Goal: Information Seeking & Learning: Learn about a topic

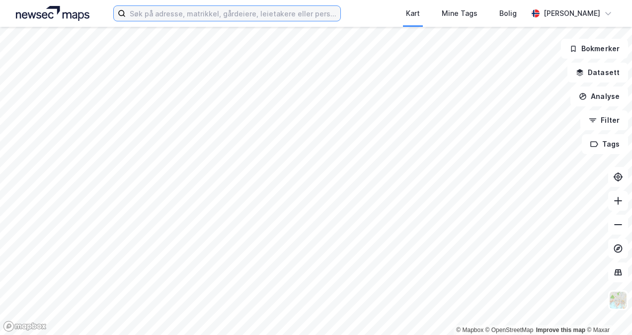
click at [181, 15] on input at bounding box center [233, 13] width 214 height 15
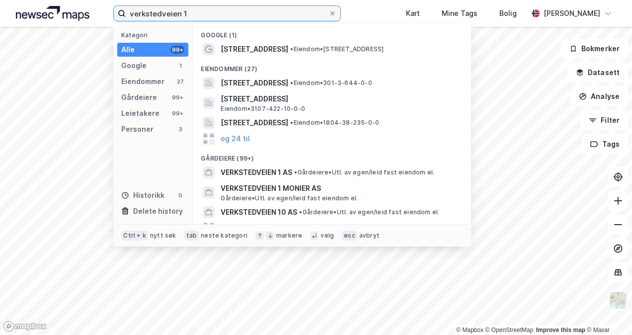
type input "verkstedveien 1"
click at [244, 59] on div "Eiendommer (27)" at bounding box center [332, 66] width 278 height 18
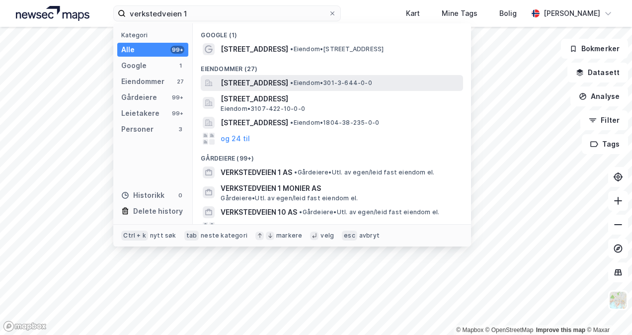
click at [257, 84] on span "[STREET_ADDRESS]" at bounding box center [255, 83] width 68 height 12
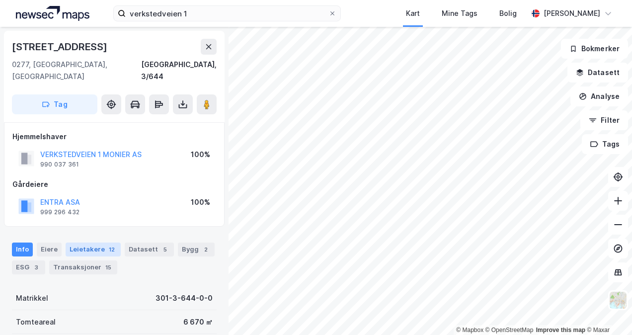
click at [84, 242] on div "Leietakere 12" at bounding box center [93, 249] width 55 height 14
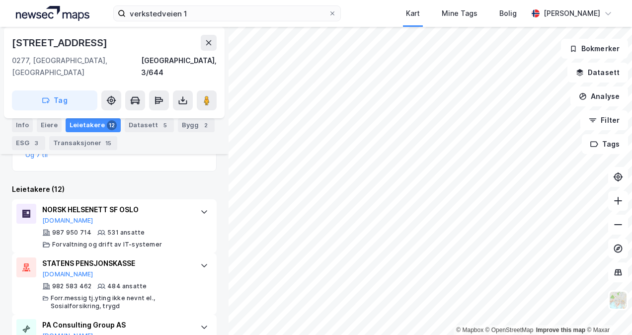
scroll to position [265, 0]
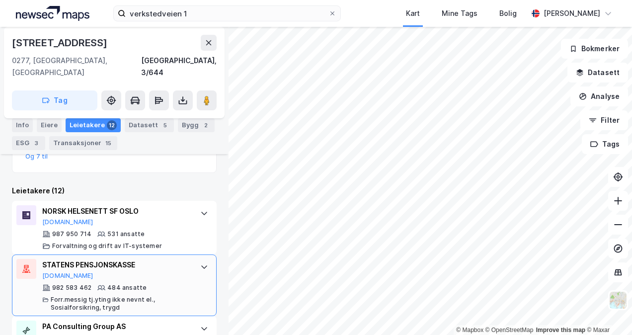
click at [200, 263] on icon at bounding box center [204, 267] width 8 height 8
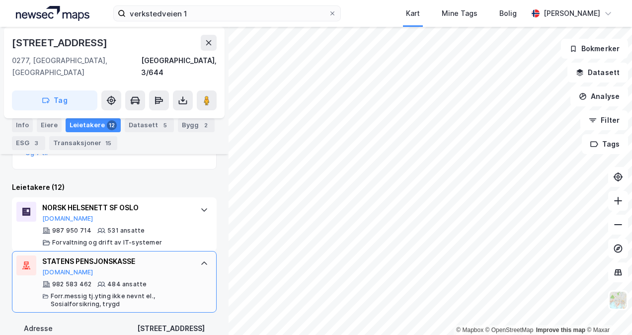
scroll to position [238, 0]
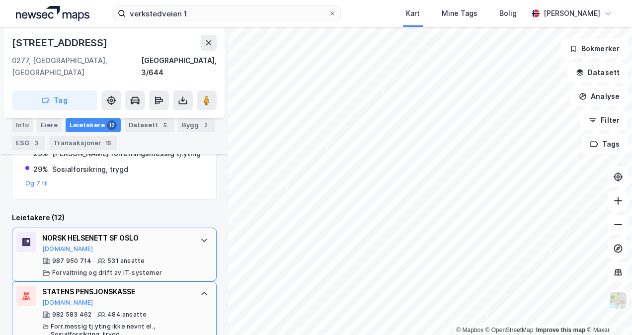
click at [196, 232] on div at bounding box center [204, 240] width 16 height 16
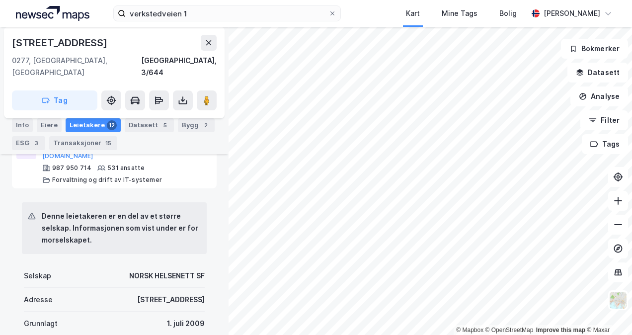
scroll to position [315, 0]
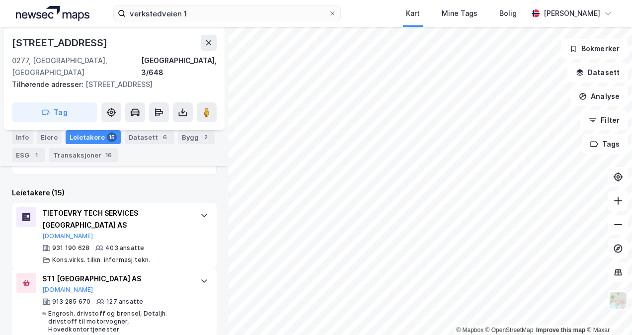
scroll to position [270, 0]
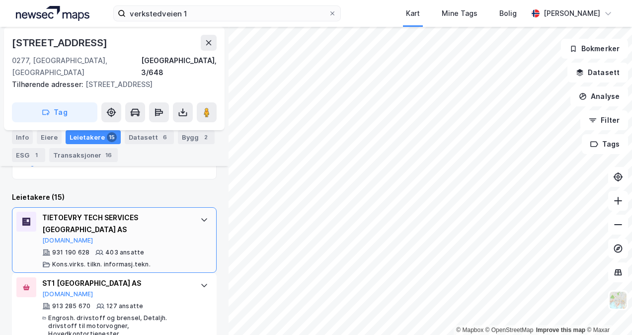
click at [188, 208] on div "TIETOEVRY TECH SERVICES NORWAY AS [DOMAIN_NAME] 931 190 628 403 ansatte Kons.vi…" at bounding box center [114, 240] width 205 height 66
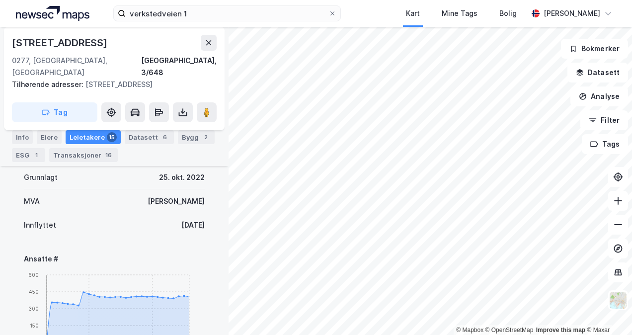
scroll to position [411, 0]
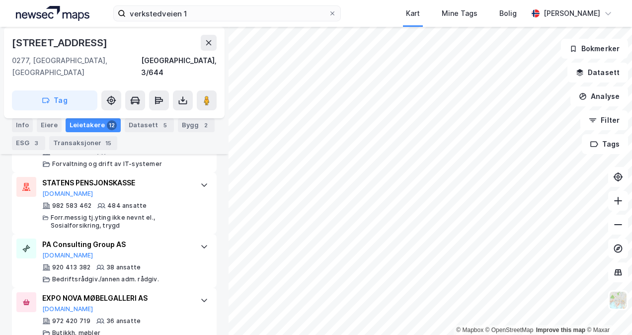
scroll to position [354, 0]
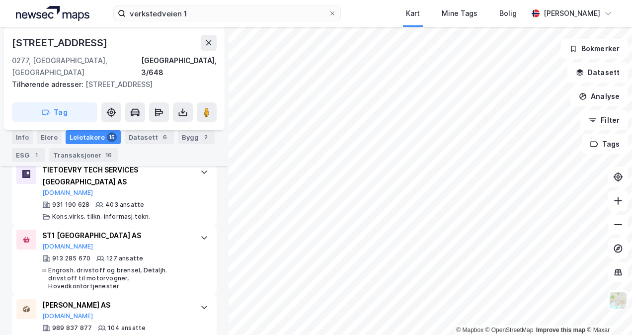
scroll to position [299, 0]
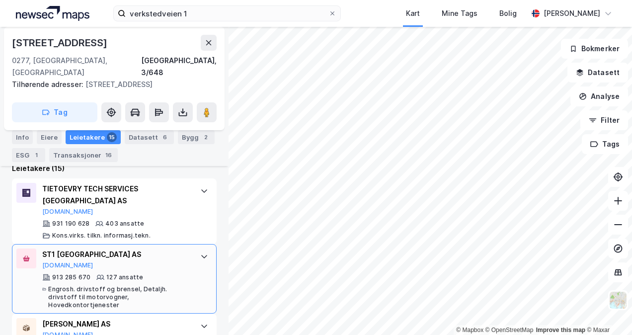
click at [156, 248] on div "ST1 NORGE AS [DOMAIN_NAME]" at bounding box center [116, 258] width 148 height 21
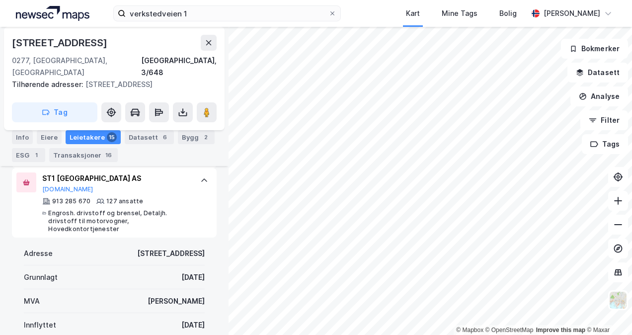
scroll to position [301, 0]
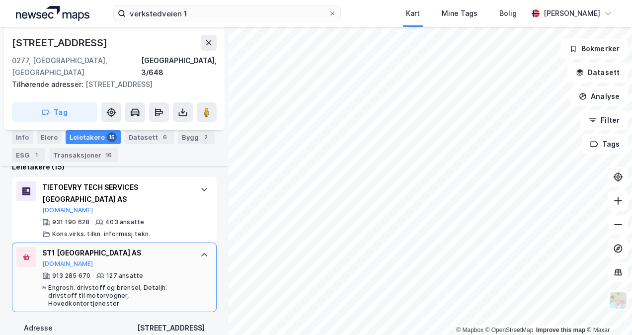
click at [200, 251] on icon at bounding box center [204, 255] width 8 height 8
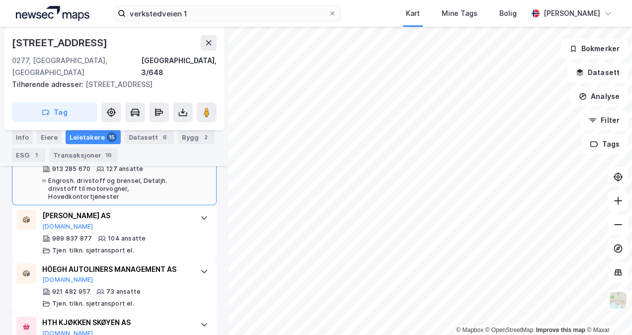
scroll to position [414, 0]
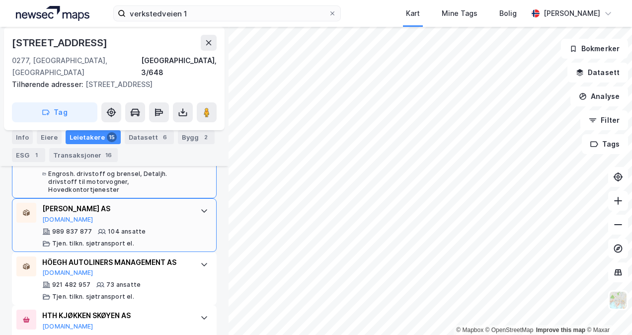
click at [200, 207] on icon at bounding box center [204, 211] width 8 height 8
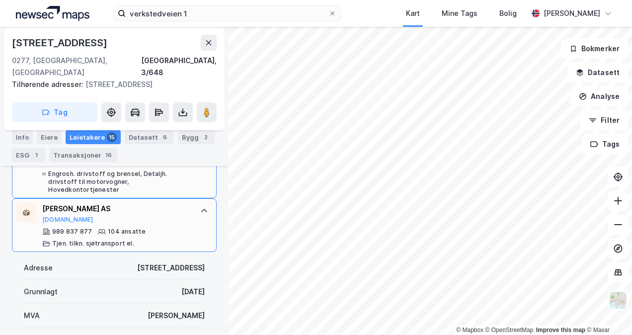
click at [200, 207] on icon at bounding box center [204, 211] width 8 height 8
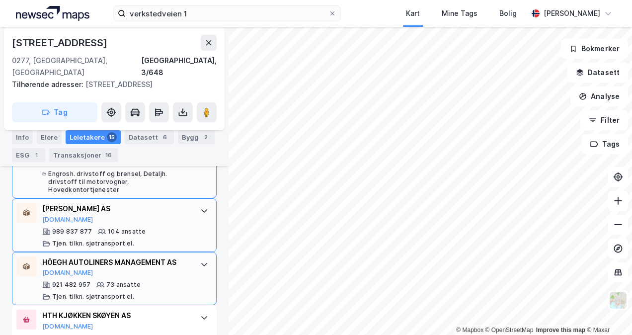
click at [196, 256] on div at bounding box center [204, 264] width 16 height 16
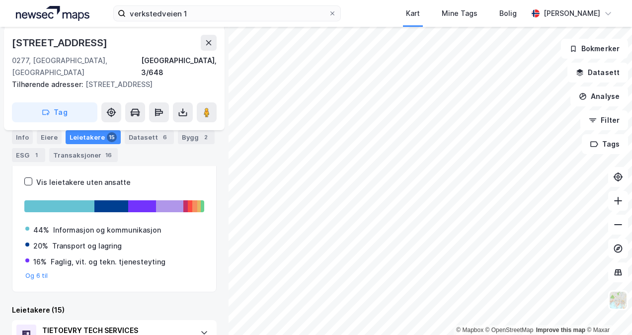
scroll to position [0, 0]
